Goal: Information Seeking & Learning: Learn about a topic

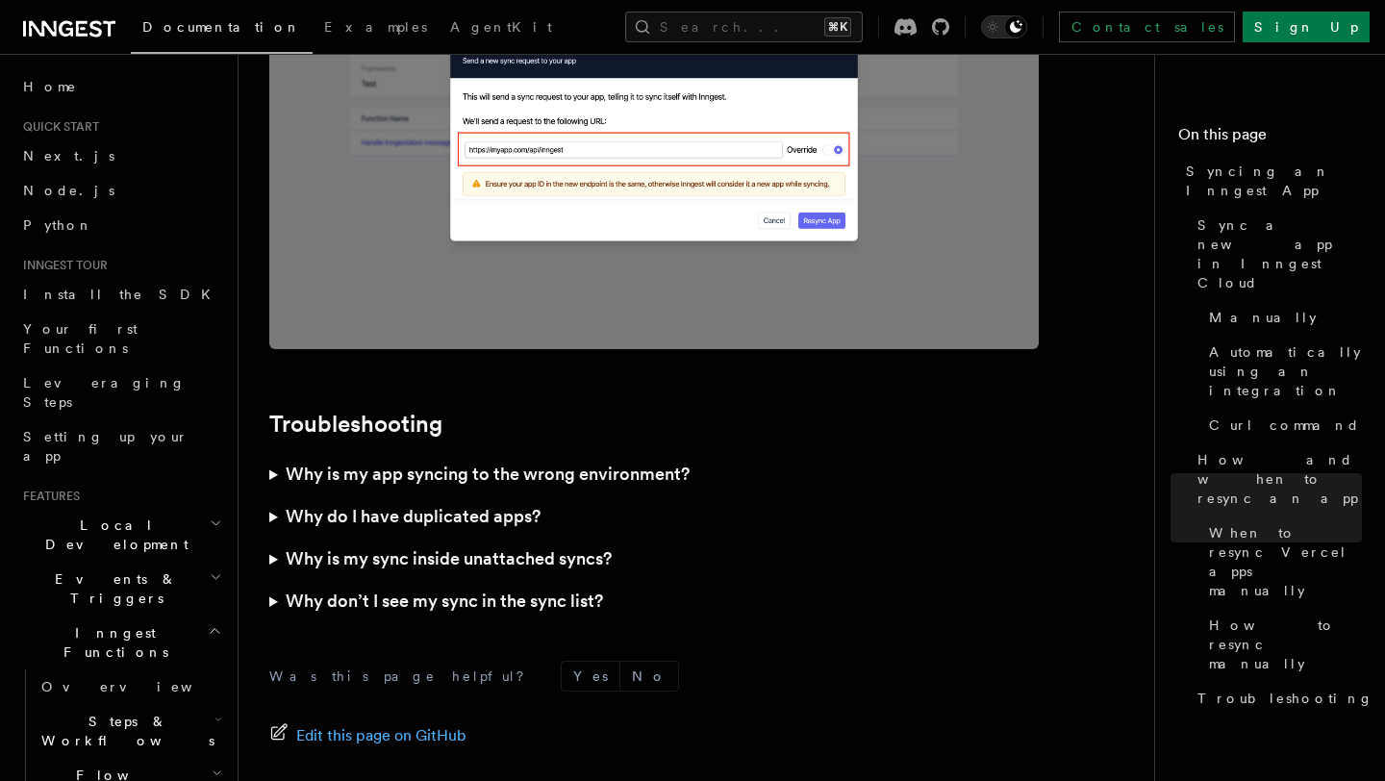
scroll to position [5605, 0]
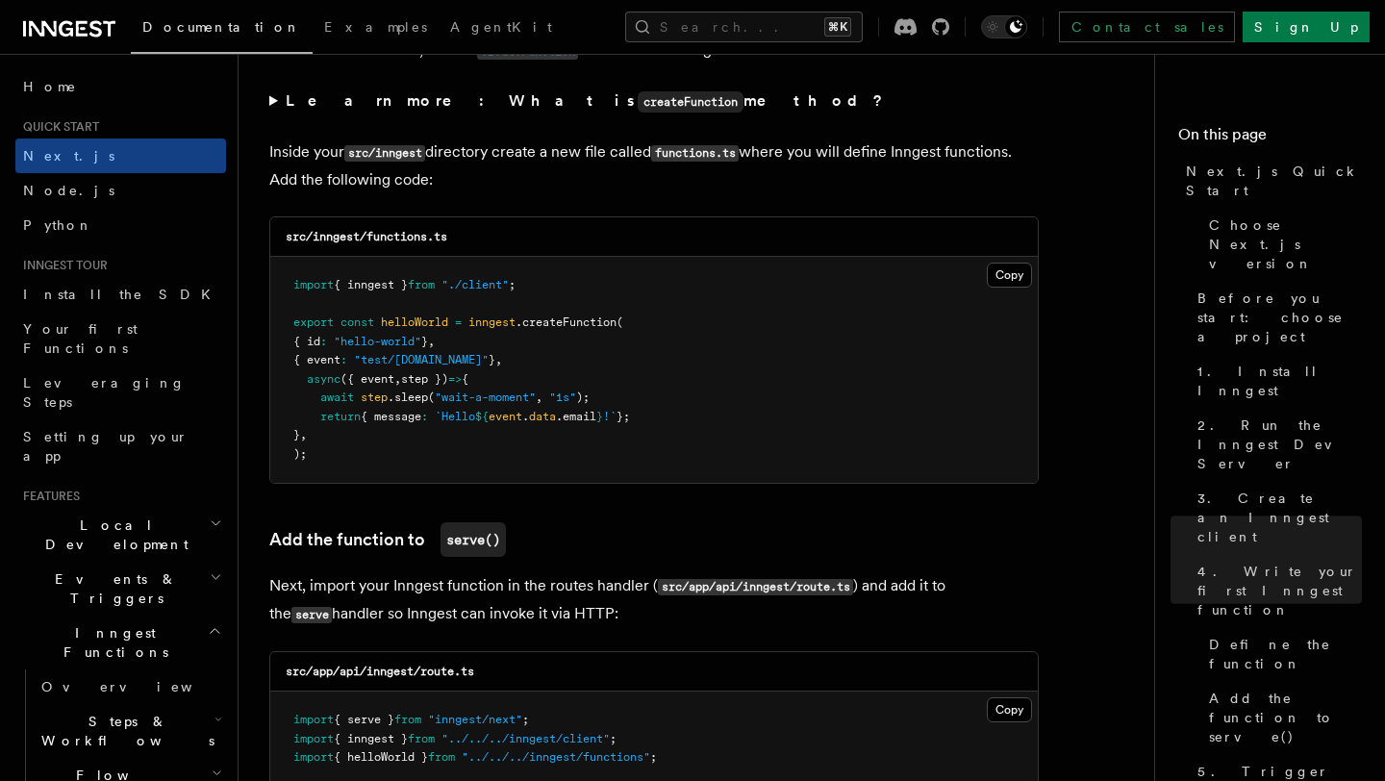
scroll to position [2540, 0]
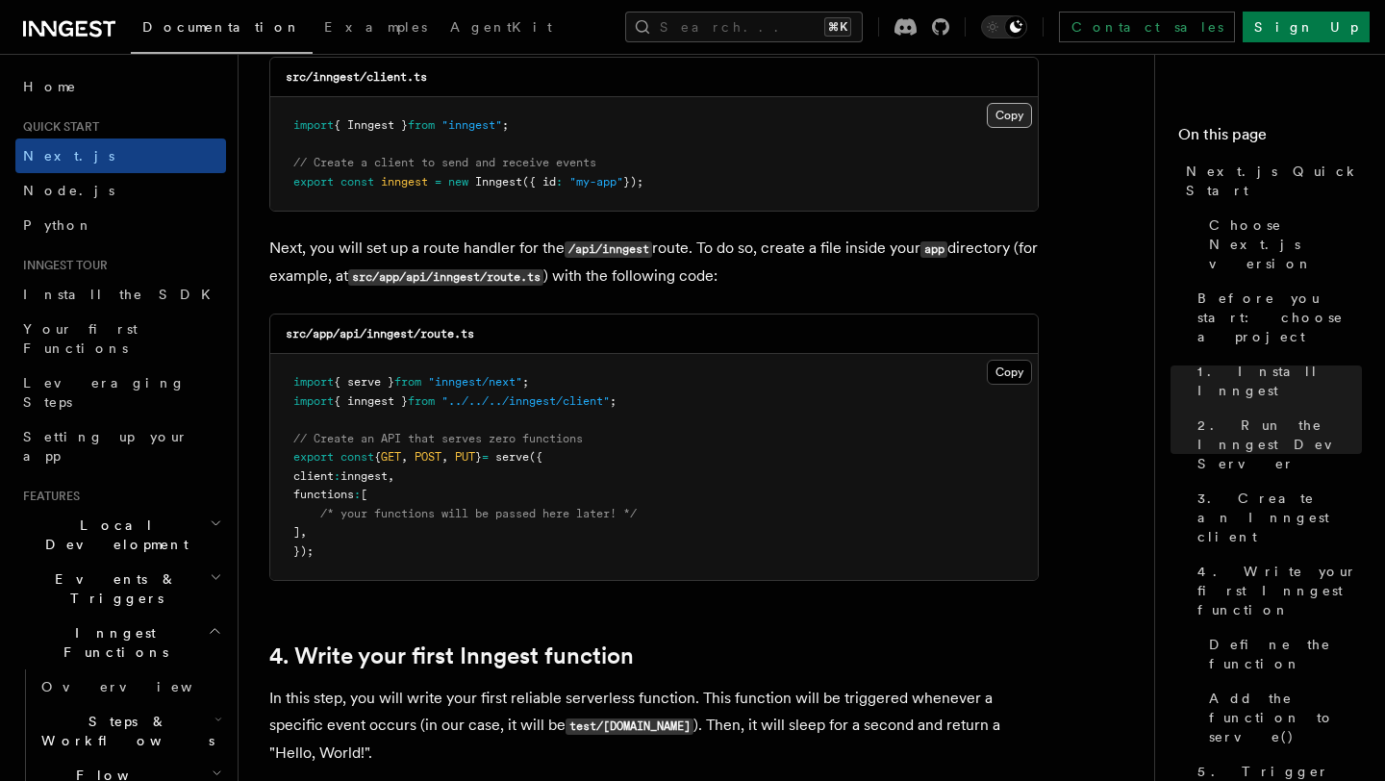
click at [1014, 124] on button "Copy Copied" at bounding box center [1009, 115] width 45 height 25
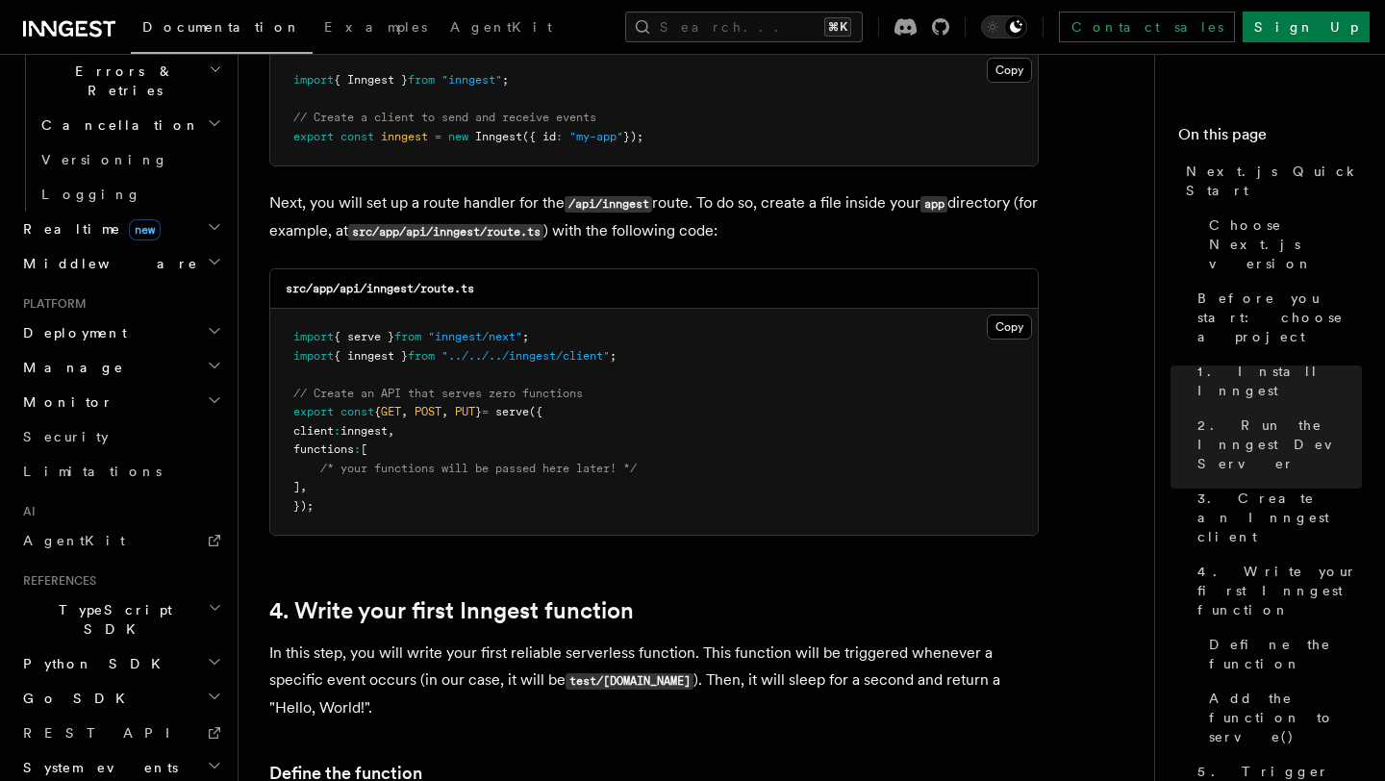
scroll to position [0, 0]
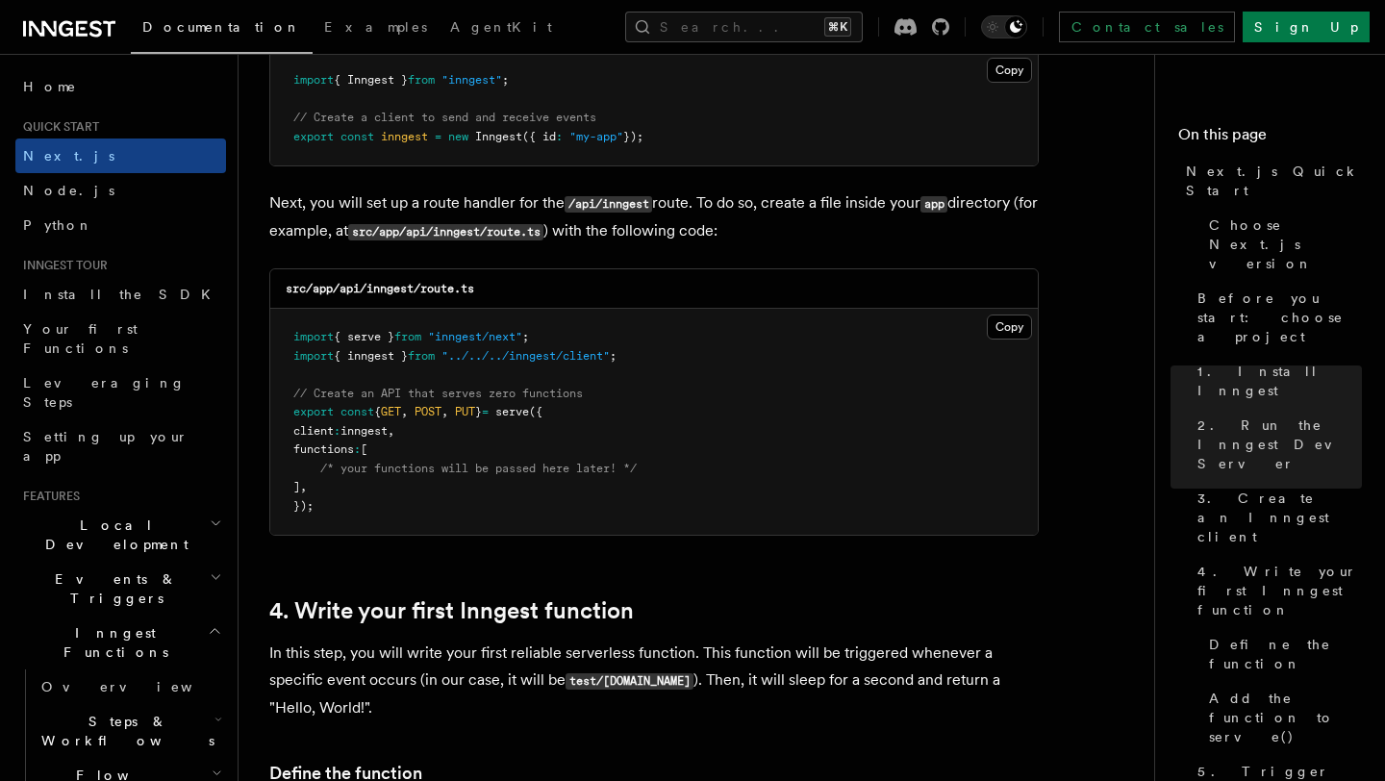
click at [76, 515] on span "Local Development" at bounding box center [112, 534] width 194 height 38
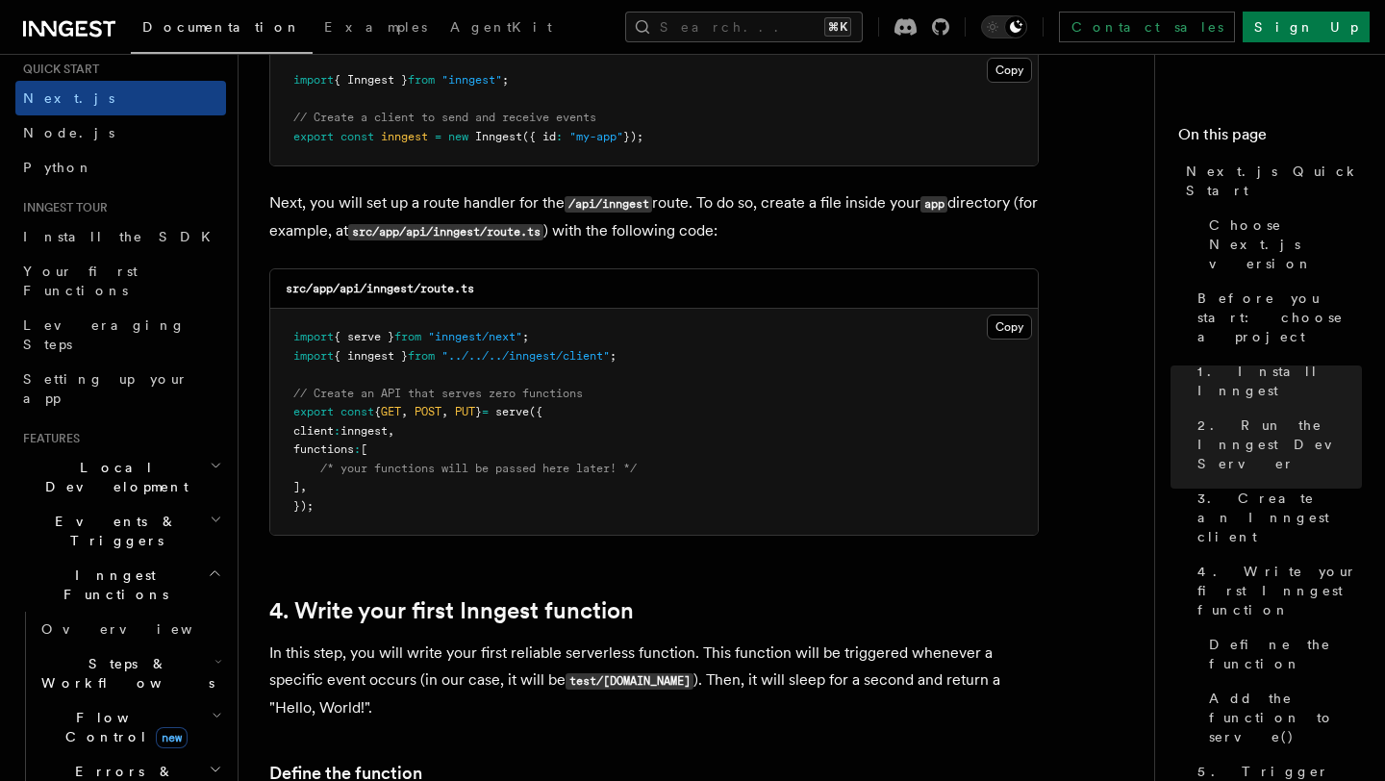
scroll to position [60, 0]
click at [76, 556] on h2 "Inngest Functions" at bounding box center [120, 583] width 211 height 54
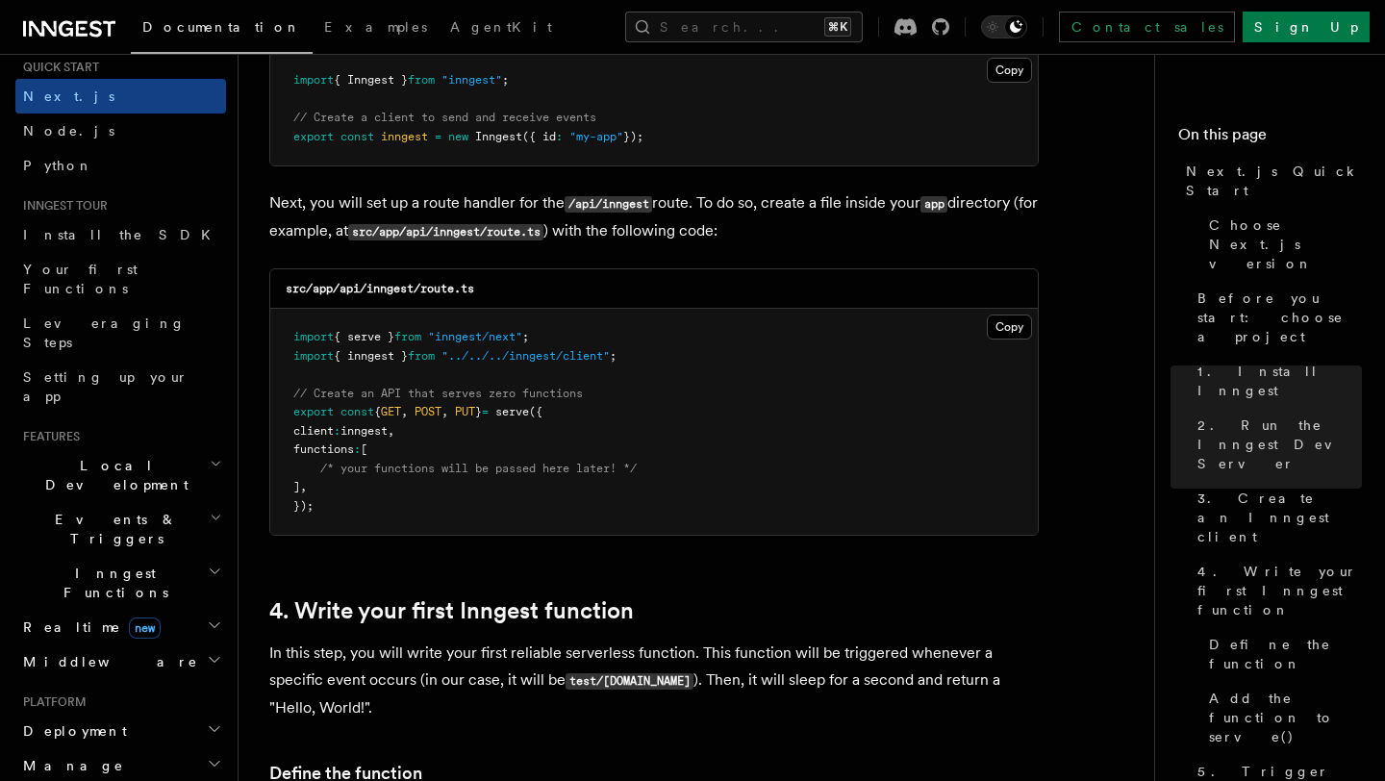
click at [76, 556] on h2 "Inngest Functions" at bounding box center [120, 583] width 211 height 54
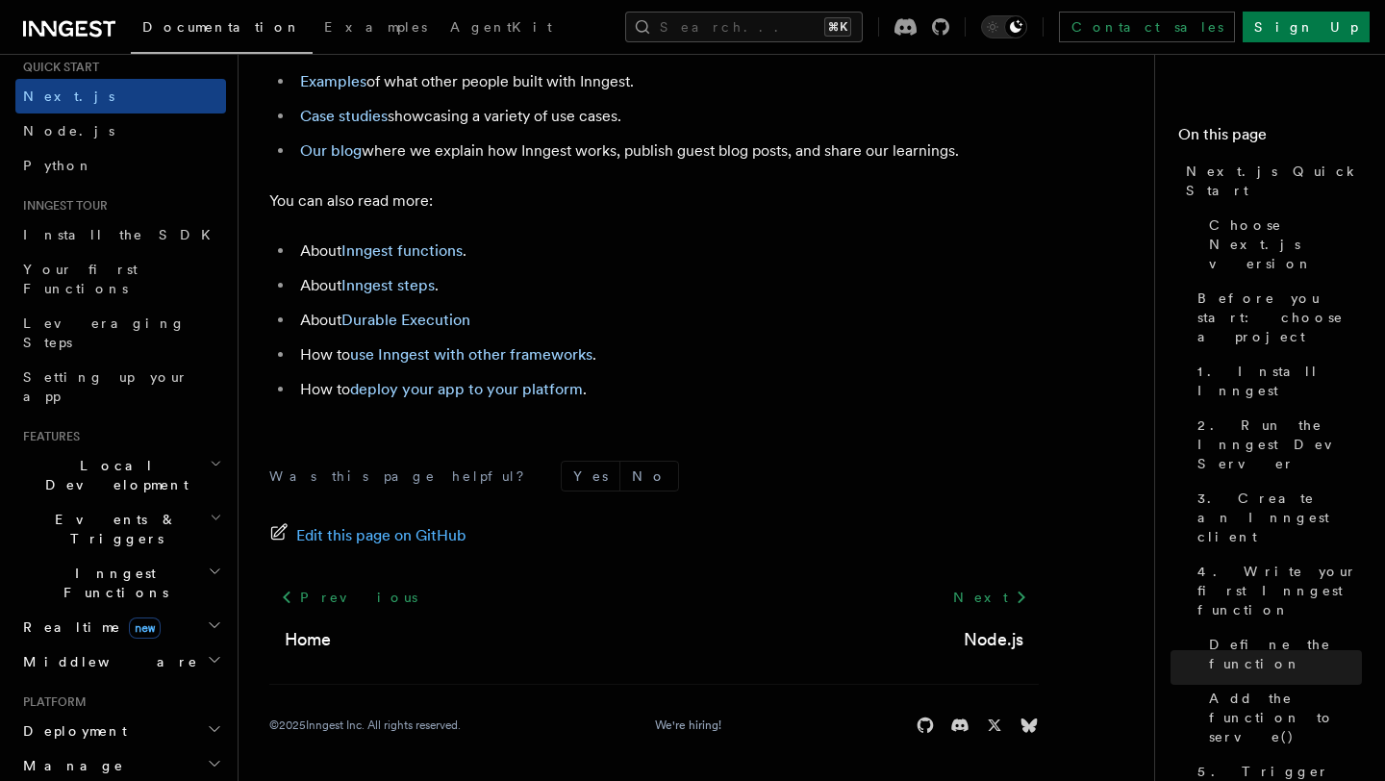
scroll to position [12171, 0]
click at [413, 319] on li "About Durable Execution" at bounding box center [666, 320] width 744 height 27
click at [413, 326] on link "Durable Execution" at bounding box center [405, 320] width 129 height 18
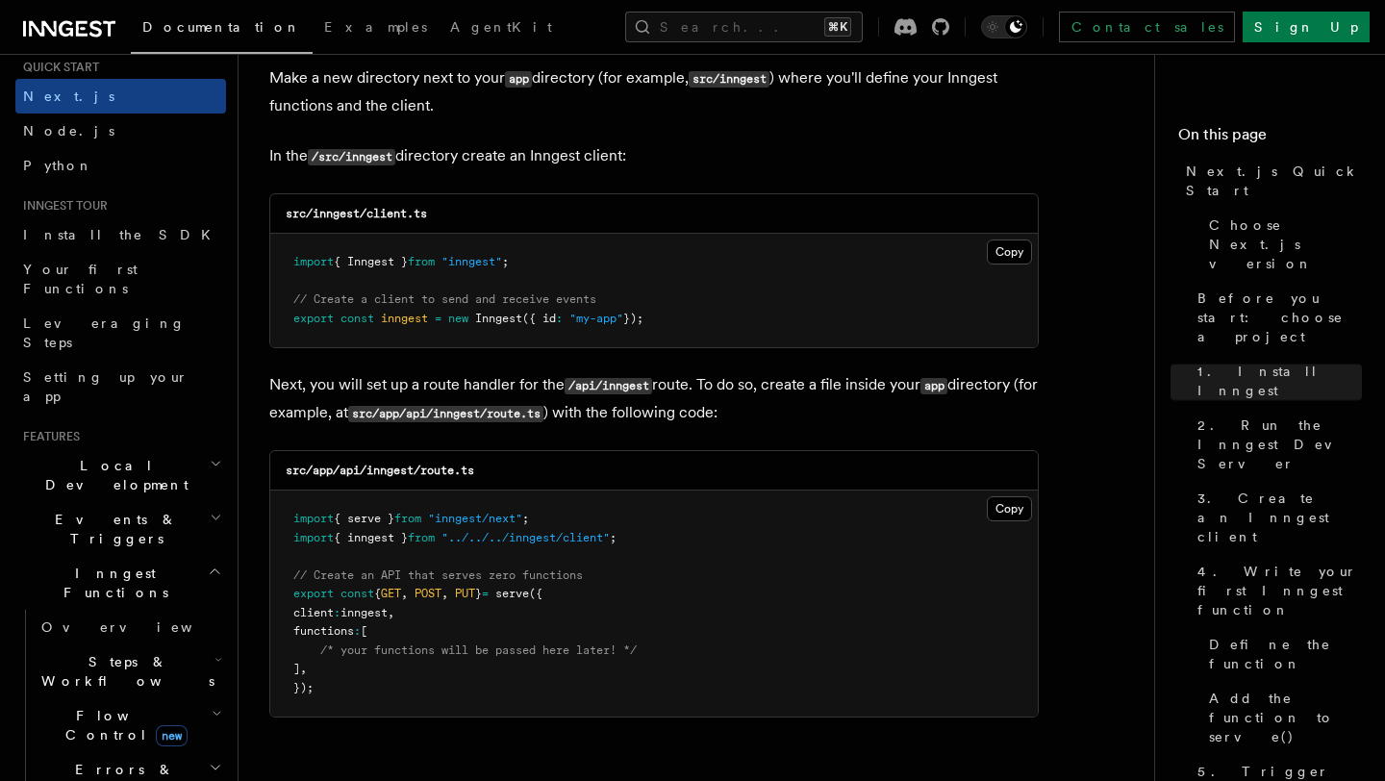
scroll to position [2384, 0]
